Goal: Task Accomplishment & Management: Manage account settings

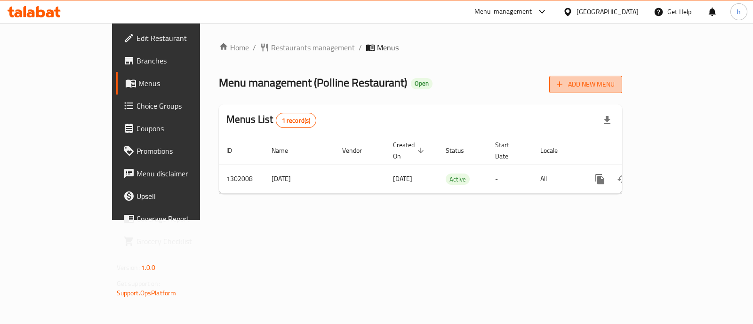
click at [615, 82] on span "Add New Menu" at bounding box center [586, 85] width 58 height 12
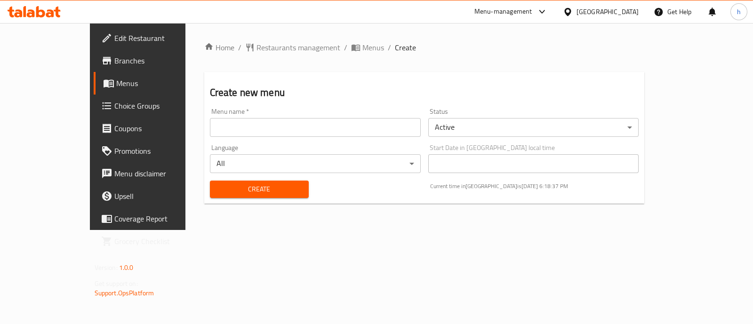
click at [384, 128] on input "text" at bounding box center [315, 127] width 211 height 19
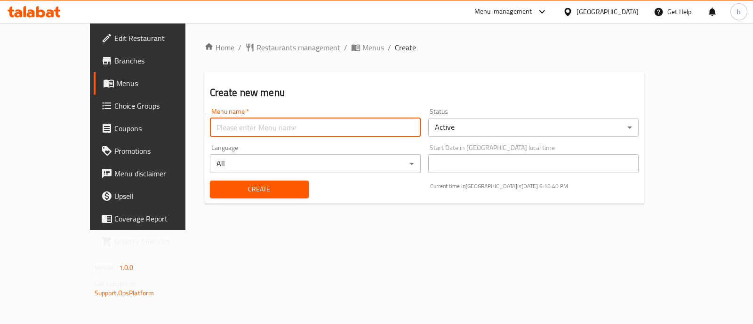
type input "[DATE]"
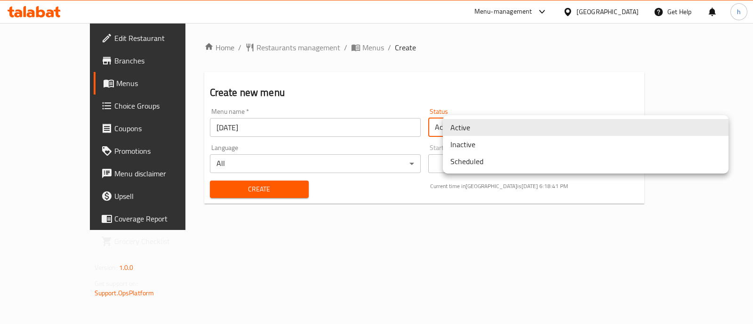
click at [501, 126] on body "​ Menu-management [GEOGRAPHIC_DATA] Get Help h Edit Restaurant Branches Menus C…" at bounding box center [376, 173] width 753 height 301
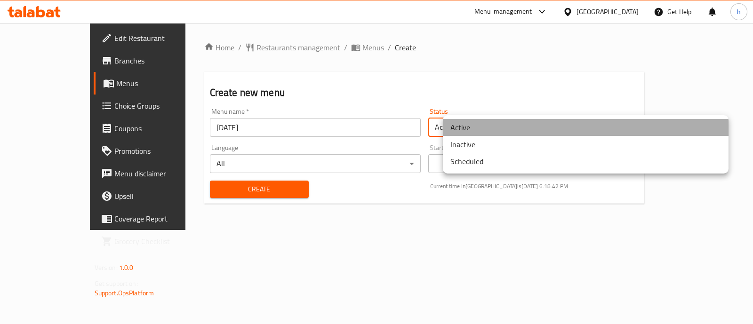
click at [501, 126] on li "Active" at bounding box center [586, 127] width 286 height 17
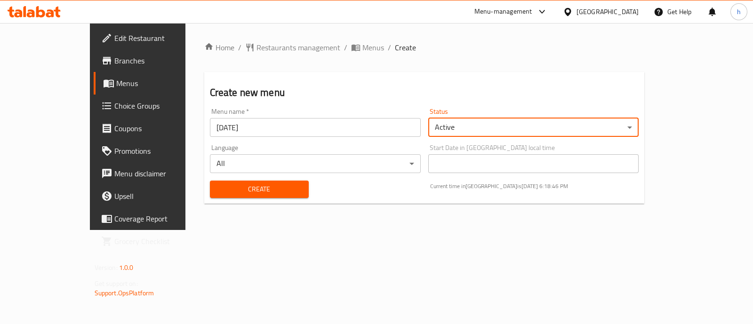
click at [116, 88] on span "Menus" at bounding box center [162, 83] width 92 height 11
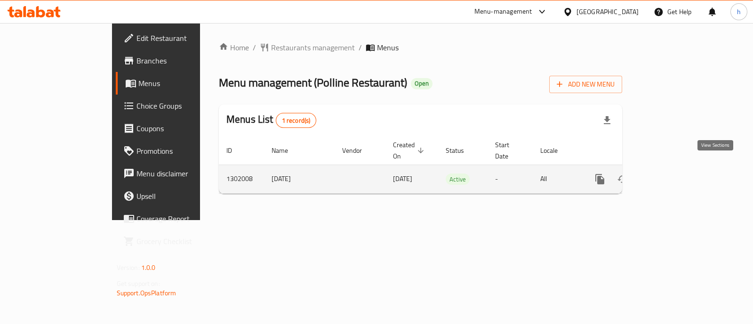
click at [673, 174] on icon "enhanced table" at bounding box center [667, 179] width 11 height 11
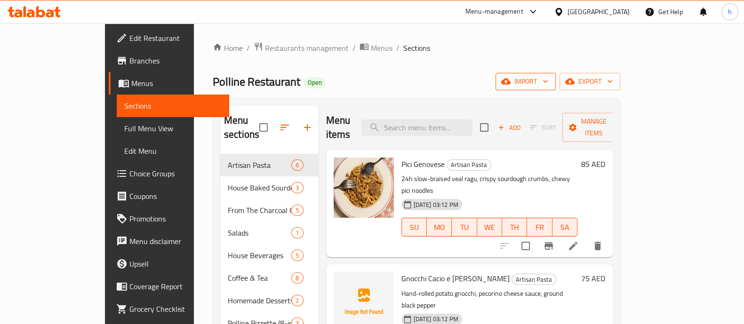
click at [556, 81] on button "import" at bounding box center [526, 81] width 60 height 17
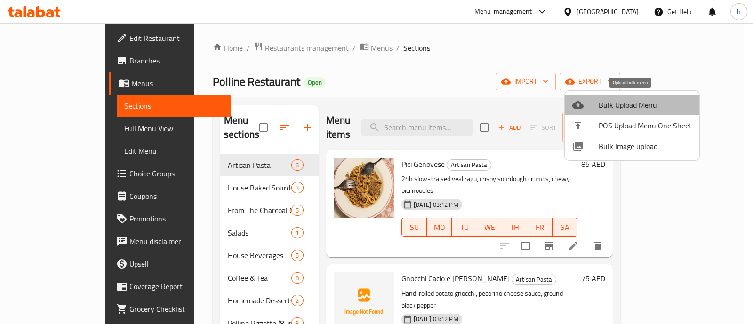
click at [640, 112] on li "Bulk Upload Menu" at bounding box center [632, 105] width 135 height 21
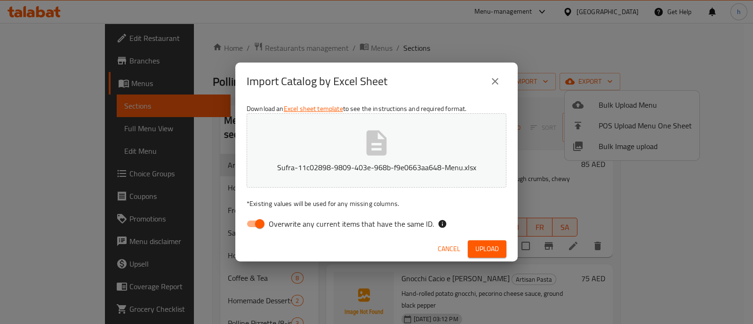
click at [260, 224] on input "Overwrite any current items that have the same ID." at bounding box center [260, 224] width 54 height 18
checkbox input "false"
click at [447, 247] on span "Cancel" at bounding box center [449, 249] width 23 height 12
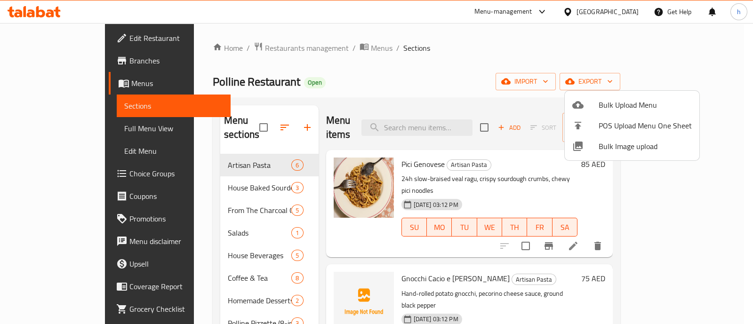
click at [68, 122] on div at bounding box center [376, 162] width 753 height 324
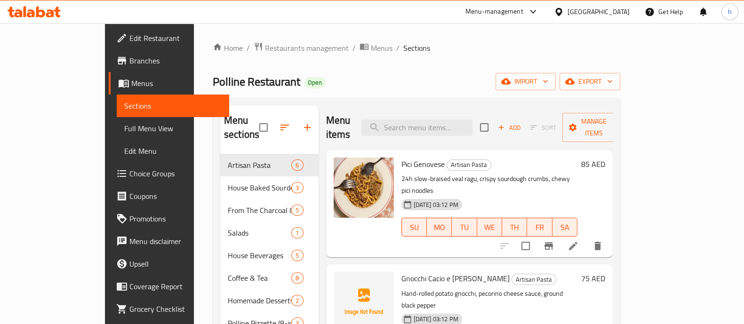
drag, startPoint x: 68, startPoint y: 133, endPoint x: 121, endPoint y: 130, distance: 53.3
click at [124, 133] on span "Full Menu View" at bounding box center [172, 128] width 97 height 11
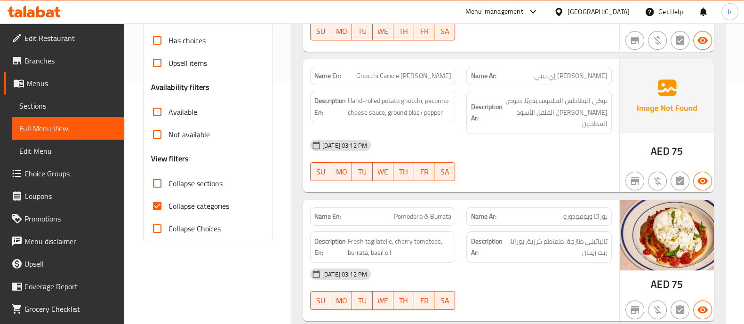
scroll to position [353, 0]
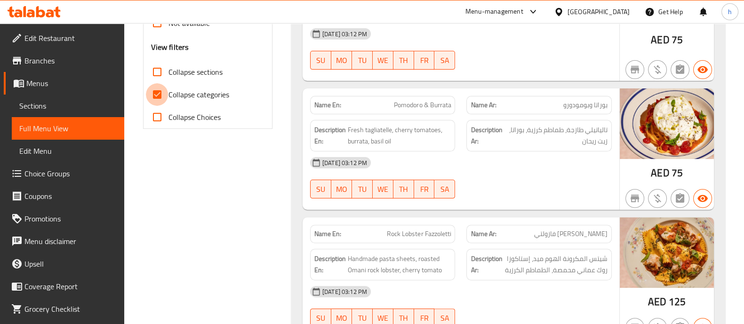
click at [163, 98] on input "Collapse categories" at bounding box center [157, 94] width 23 height 23
checkbox input "false"
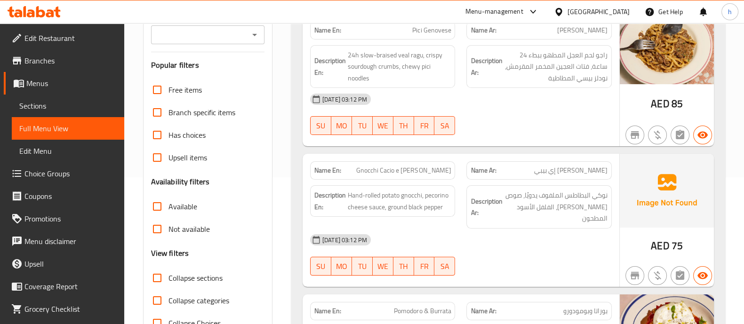
scroll to position [0, 0]
